Goal: Navigation & Orientation: Find specific page/section

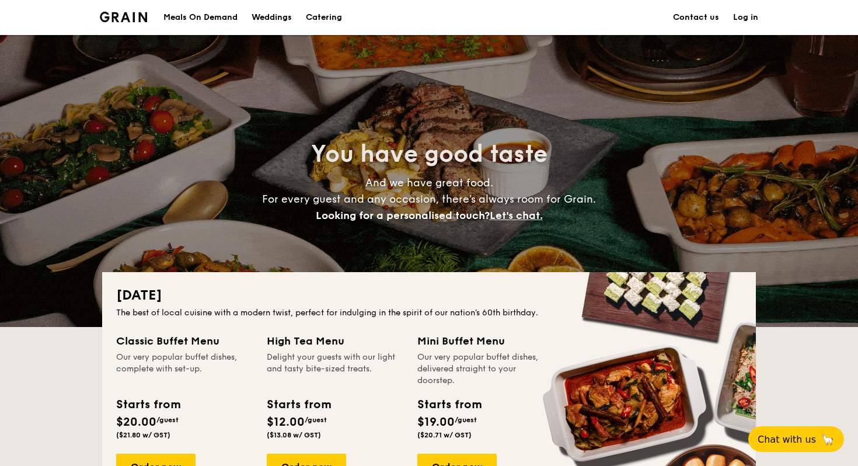
click at [222, 19] on div "Meals On Demand" at bounding box center [200, 17] width 74 height 35
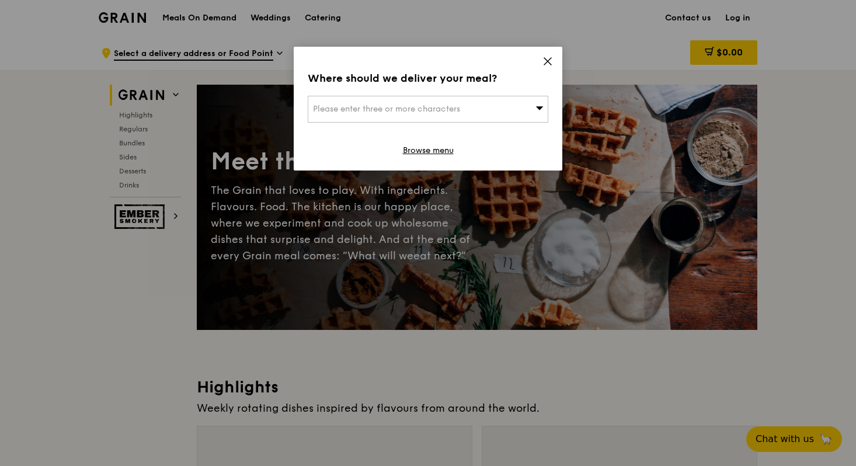
click at [546, 61] on icon at bounding box center [547, 61] width 11 height 11
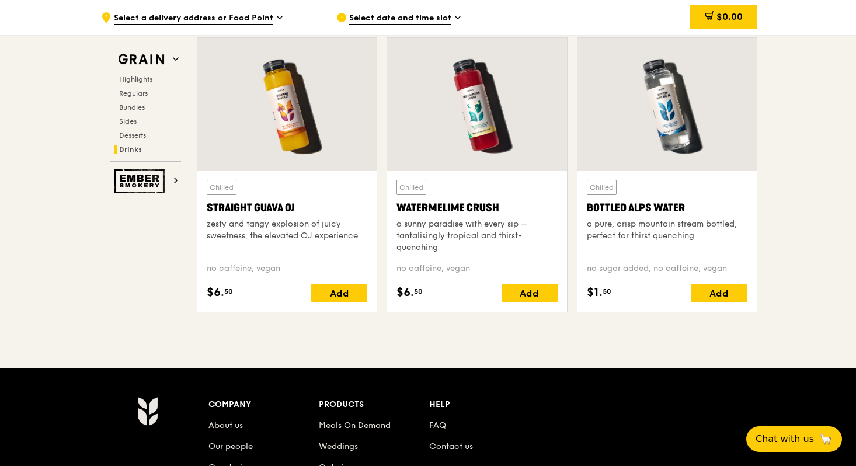
scroll to position [4858, 0]
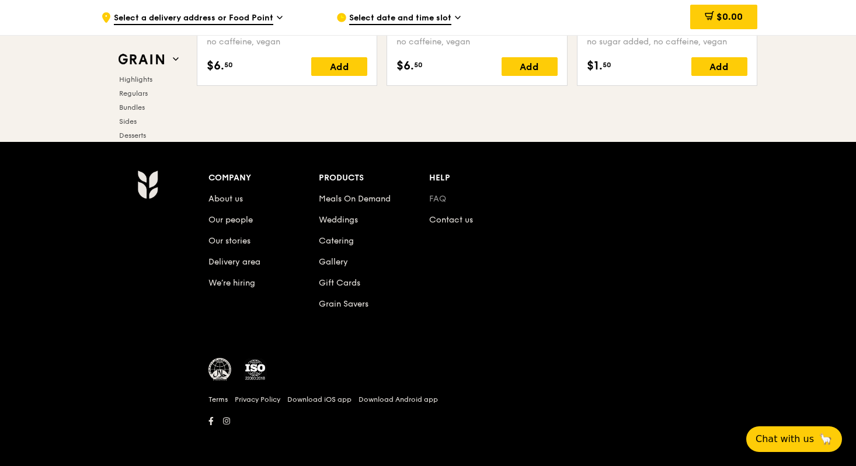
click at [437, 203] on link "FAQ" at bounding box center [437, 199] width 17 height 10
